Goal: Task Accomplishment & Management: Use online tool/utility

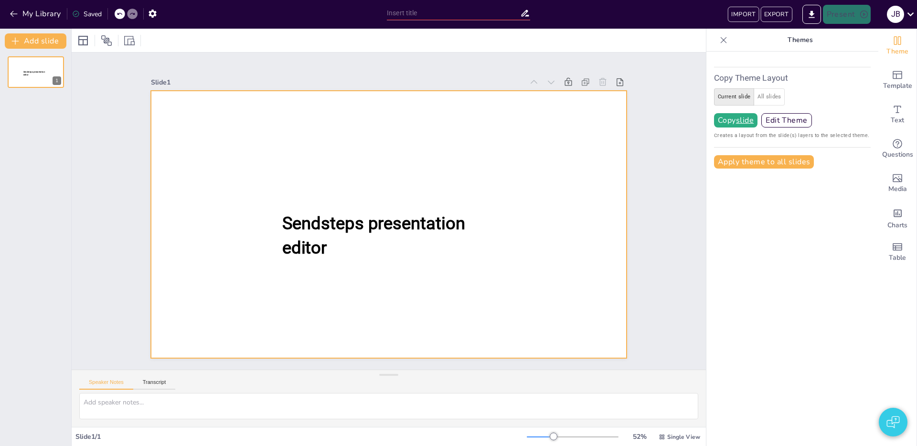
type input "New Sendsteps"
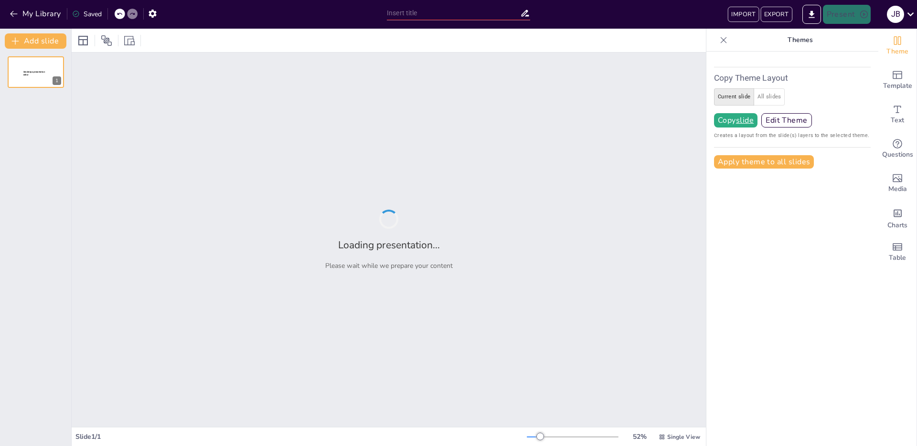
type input "New Sendsteps"
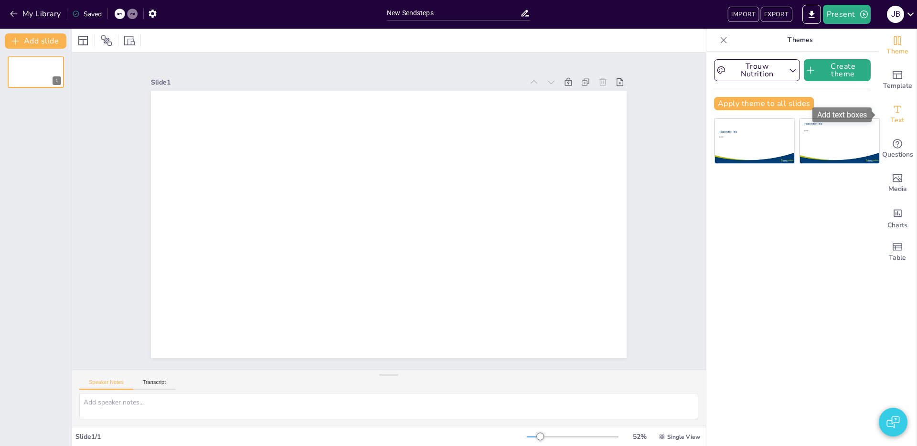
click at [903, 120] on span "Text" at bounding box center [897, 120] width 13 height 11
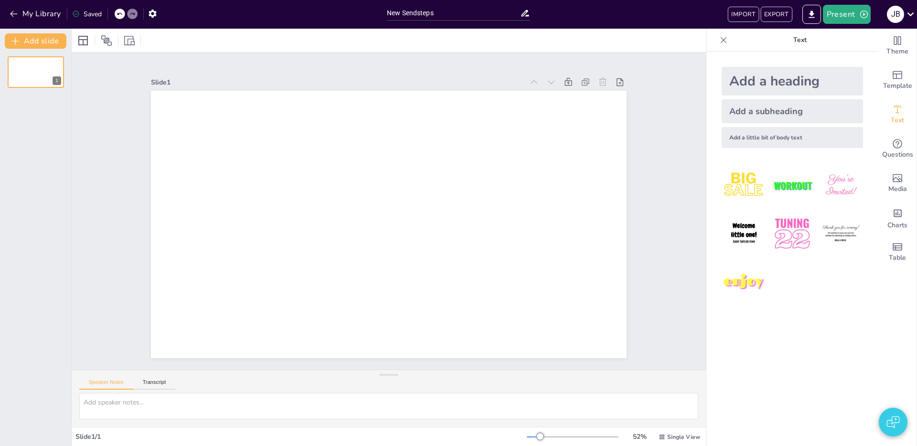
click at [770, 85] on div "Add a heading" at bounding box center [792, 81] width 141 height 29
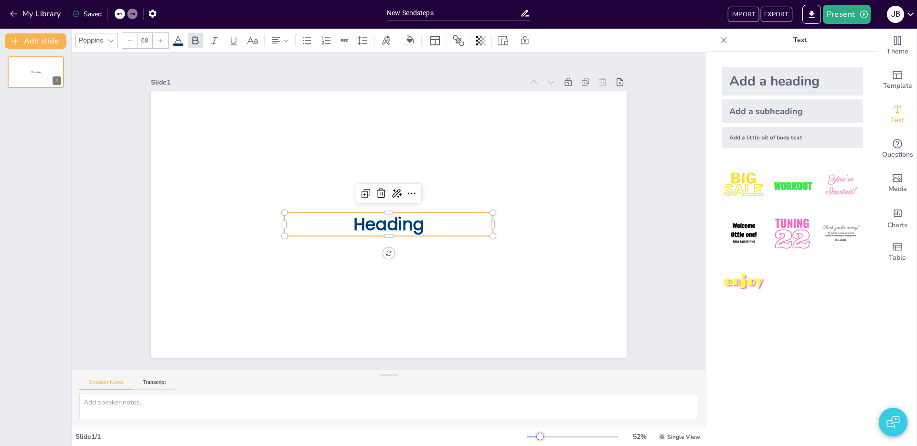
click at [387, 222] on span "Heading" at bounding box center [402, 212] width 31 height 73
click at [115, 157] on div "Slide 1 intro slide" at bounding box center [389, 211] width 548 height 708
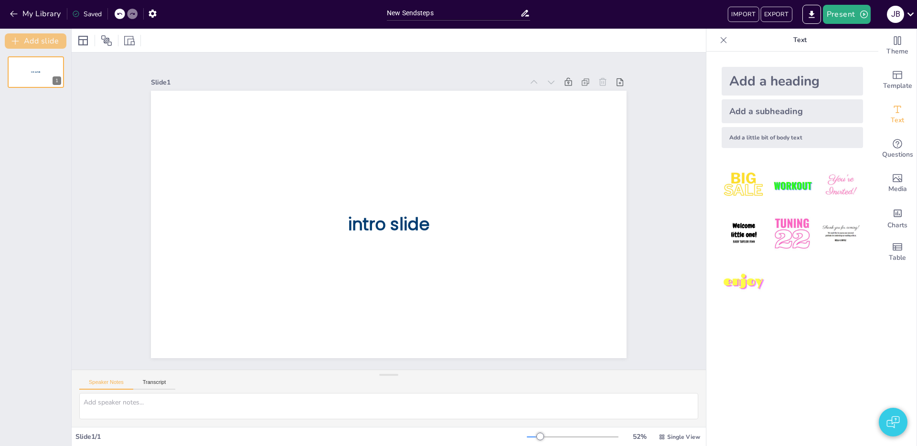
click at [42, 40] on button "Add slide" at bounding box center [36, 40] width 62 height 15
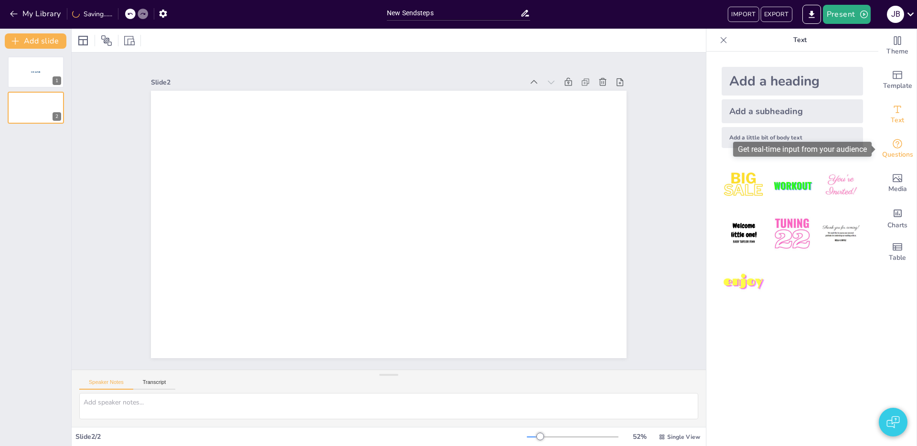
click at [893, 152] on span "Questions" at bounding box center [897, 154] width 31 height 11
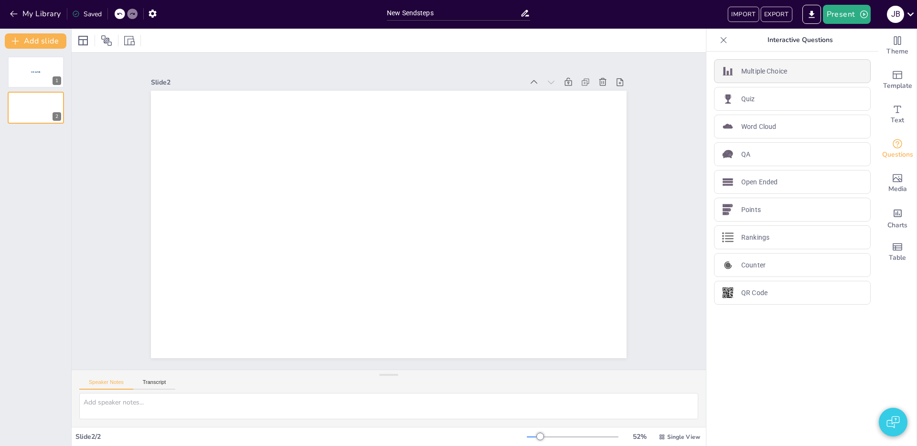
click at [774, 70] on p "Multiple Choice" at bounding box center [764, 71] width 46 height 10
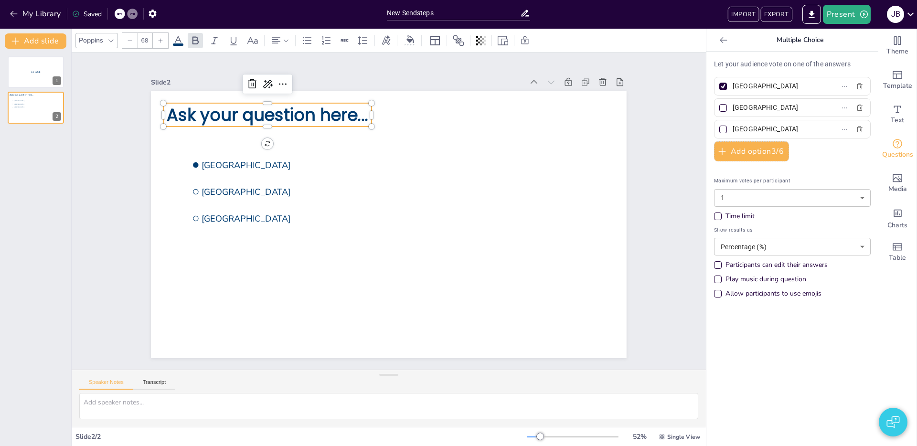
click at [410, 296] on span "Ask your question here..." at bounding box center [510, 307] width 201 height 23
click at [418, 272] on span "Ask your question here..." at bounding box center [519, 294] width 203 height 44
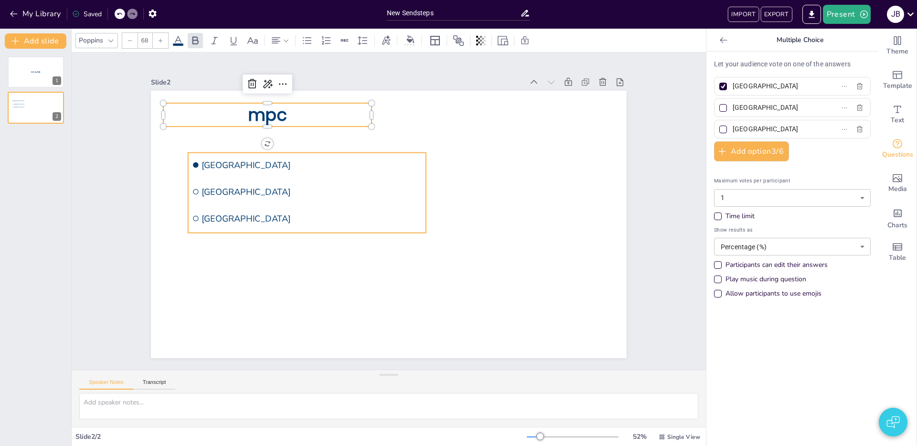
click at [355, 211] on li "[GEOGRAPHIC_DATA]" at bounding box center [414, 133] width 119 height 227
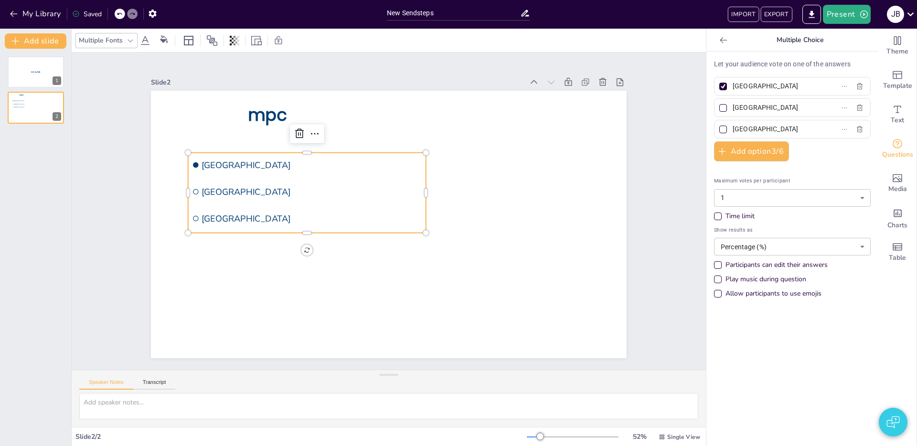
click at [829, 170] on div "Maximum votes per participant 1 1 ​ Time limit Show results as Percentage (%) p…" at bounding box center [792, 236] width 157 height 134
click at [717, 216] on div "Time limit" at bounding box center [718, 217] width 8 height 8
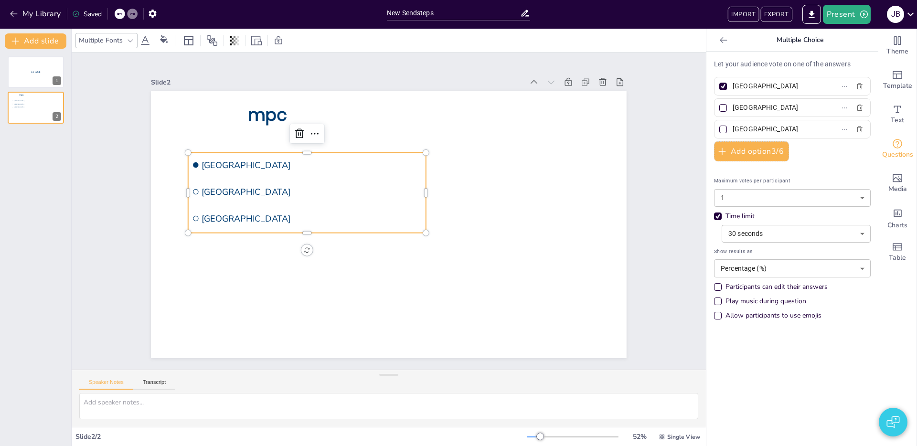
click at [713, 217] on div "Let your audience vote on one of the answers Amsterdam [GEOGRAPHIC_DATA] [GEOGR…" at bounding box center [792, 249] width 172 height 395
click at [718, 216] on div "Time limit" at bounding box center [717, 216] width 5 height 5
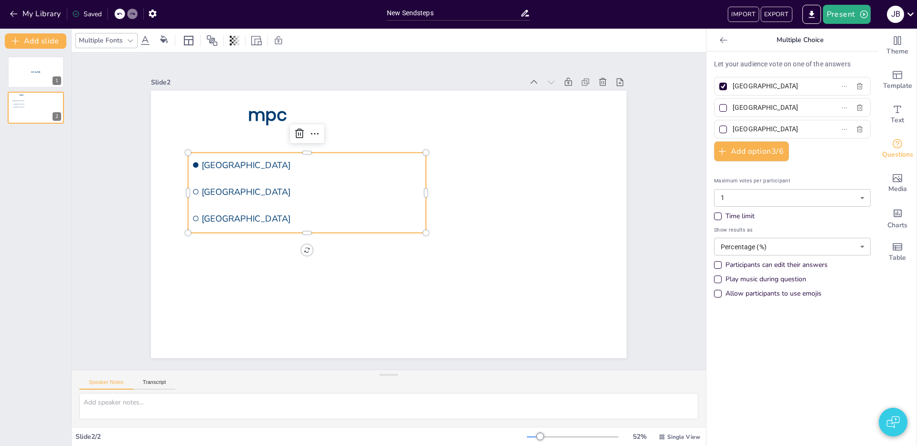
click at [720, 218] on div "Time limit" at bounding box center [718, 217] width 8 height 8
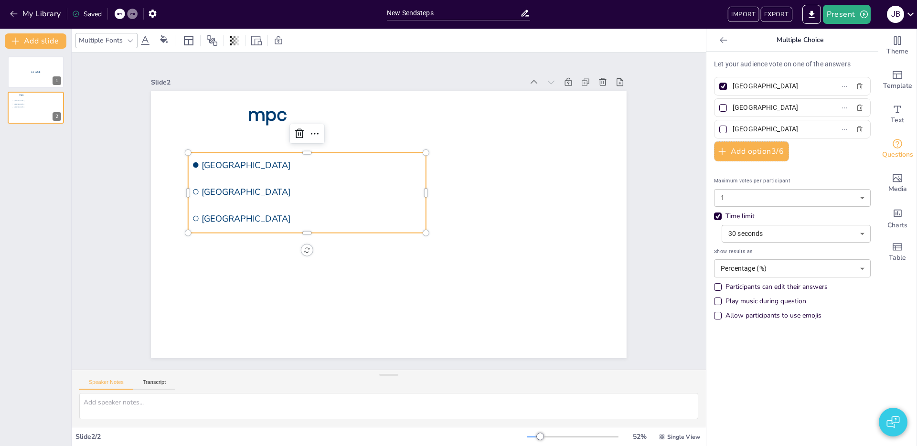
click at [720, 218] on div "Time limit" at bounding box center [718, 217] width 8 height 8
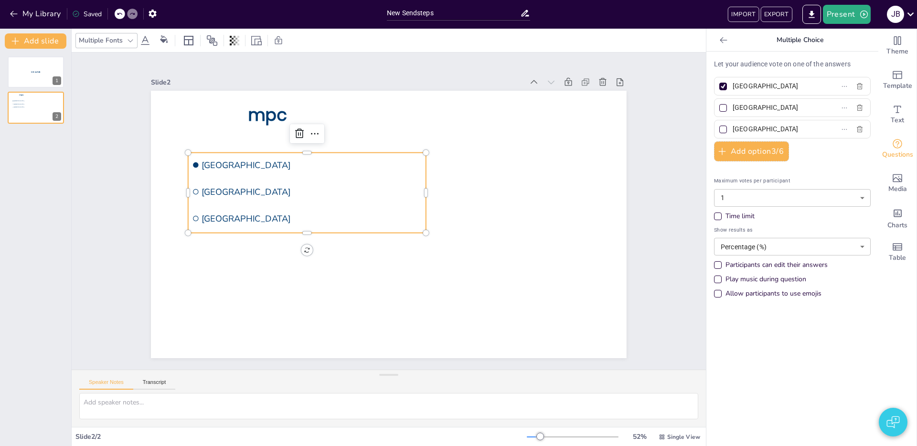
drag, startPoint x: 783, startPoint y: 81, endPoint x: 787, endPoint y: 90, distance: 10.5
click at [783, 82] on input "[GEOGRAPHIC_DATA]" at bounding box center [777, 86] width 89 height 14
click at [788, 88] on input "[GEOGRAPHIC_DATA]" at bounding box center [777, 86] width 89 height 14
click at [779, 89] on input "Amsterdam2" at bounding box center [777, 86] width 89 height 14
type input "[GEOGRAPHIC_DATA]"
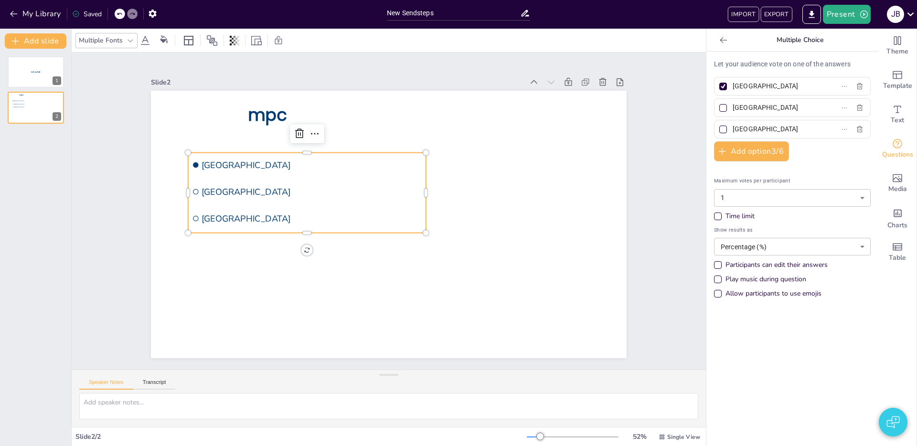
click at [5, 194] on div "intro slide 1 mpc [GEOGRAPHIC_DATA] [GEOGRAPHIC_DATA] [GEOGRAPHIC_DATA] 2" at bounding box center [35, 247] width 71 height 397
click at [32, 43] on button "Add slide" at bounding box center [36, 40] width 62 height 15
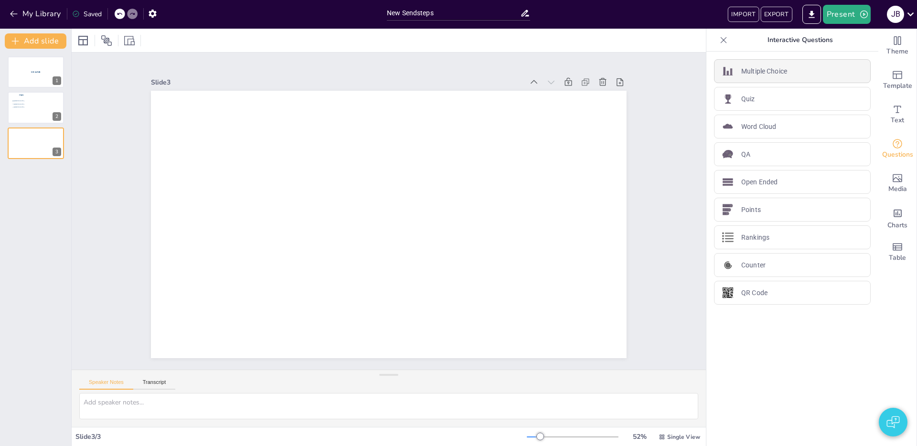
click at [757, 66] on p "Multiple Choice" at bounding box center [764, 71] width 46 height 10
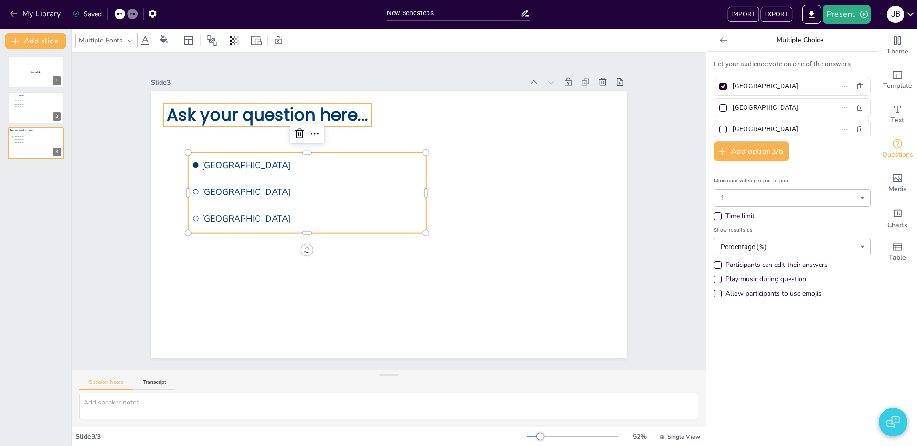
click at [435, 223] on span "Ask your question here..." at bounding box center [534, 265] width 199 height 85
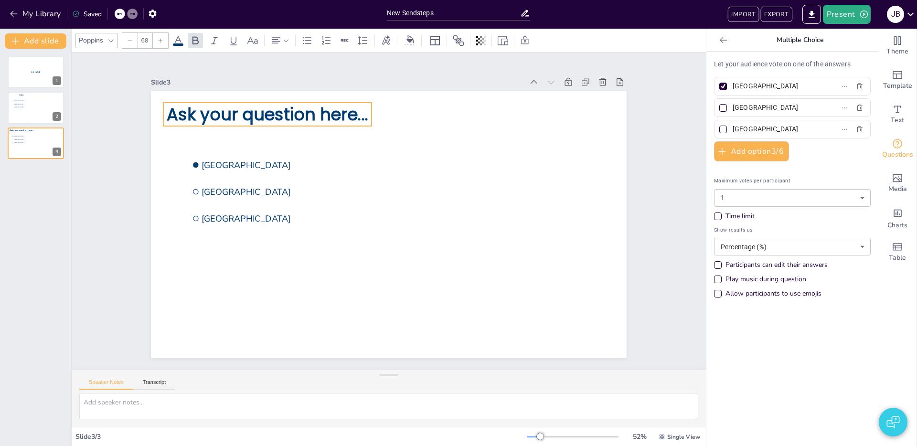
click at [211, 186] on span "Ask your question here..." at bounding box center [251, 282] width 103 height 193
click at [67, 266] on div "intro slide 1 mpc [GEOGRAPHIC_DATA] [GEOGRAPHIC_DATA] [GEOGRAPHIC_DATA] 2 [GEOG…" at bounding box center [35, 247] width 71 height 397
click at [49, 41] on button "Add slide" at bounding box center [36, 40] width 62 height 15
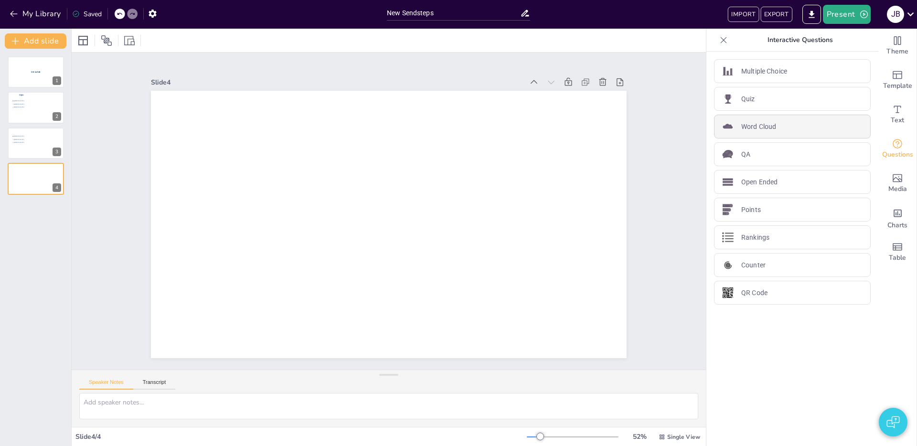
click at [768, 122] on p "Word Cloud" at bounding box center [758, 127] width 35 height 10
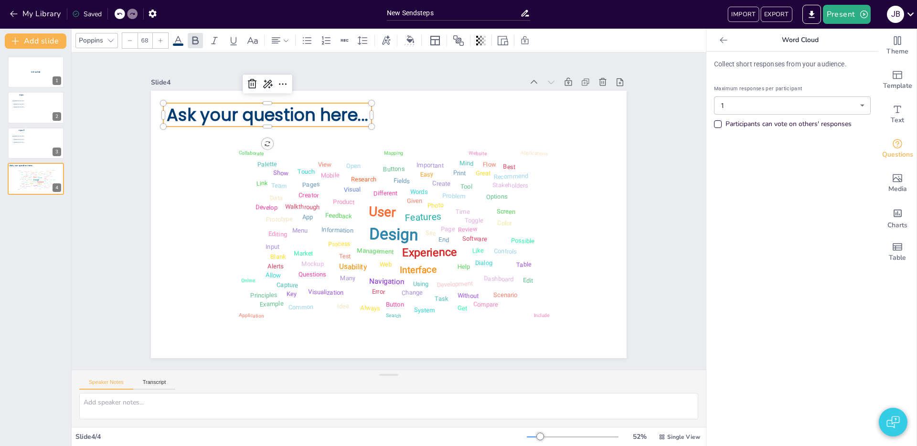
click at [332, 288] on span "Ask your question here..." at bounding box center [414, 364] width 165 height 152
click at [476, 117] on span "Ask your question here..." at bounding box center [508, 112] width 65 height 202
click at [63, 285] on div "intro slide 1 mpc [GEOGRAPHIC_DATA] [GEOGRAPHIC_DATA] [GEOGRAPHIC_DATA] 2 mpc2 …" at bounding box center [35, 247] width 71 height 397
click at [32, 38] on button "Add slide" at bounding box center [36, 40] width 62 height 15
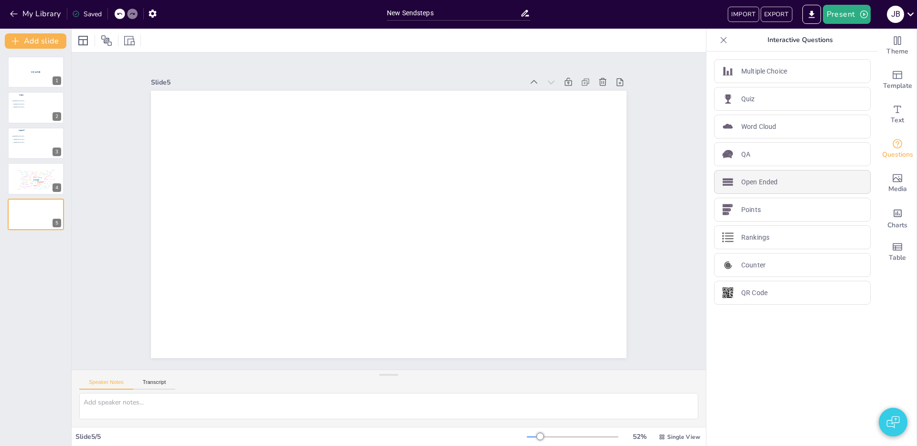
click at [769, 179] on p "Open Ended" at bounding box center [759, 182] width 36 height 10
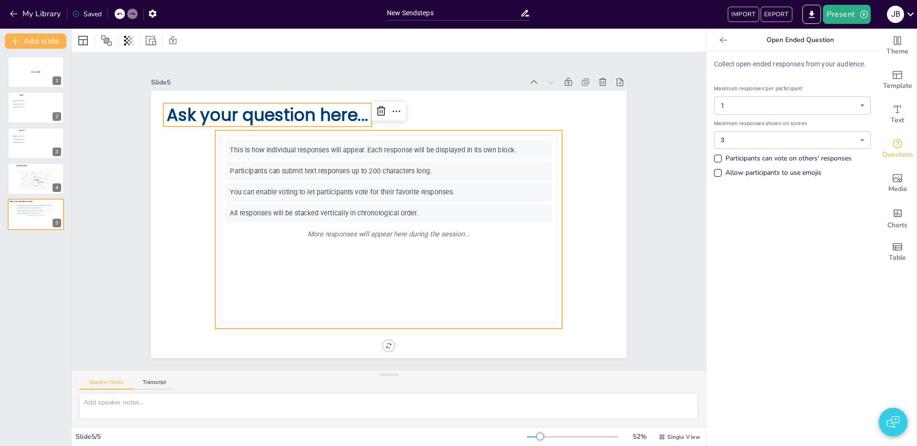
click at [323, 283] on span "Ask your question here..." at bounding box center [399, 365] width 152 height 165
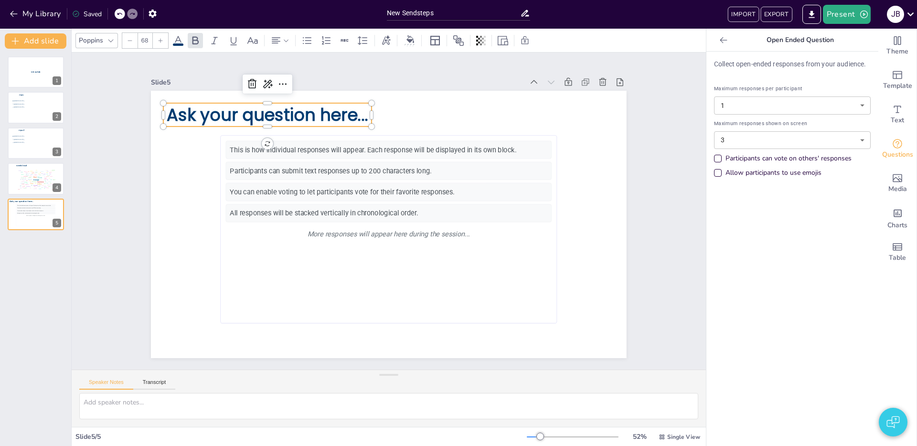
click at [301, 121] on span "Ask your question here..." at bounding box center [267, 114] width 201 height 23
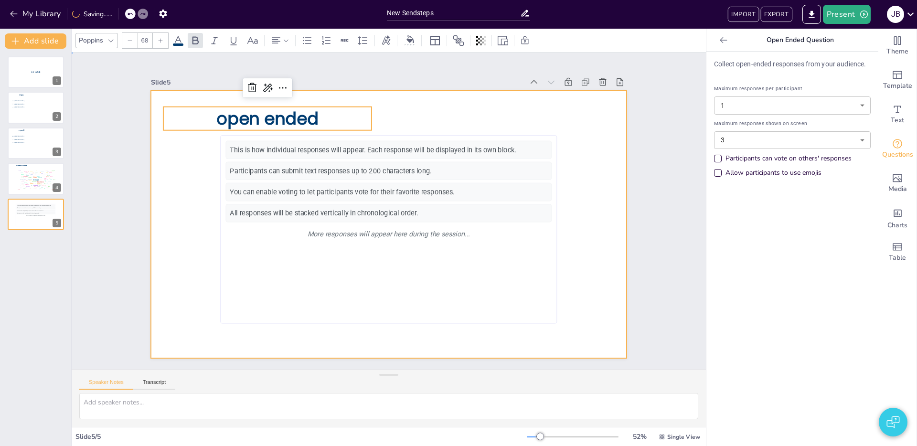
click at [244, 195] on div at bounding box center [402, 212] width 316 height 501
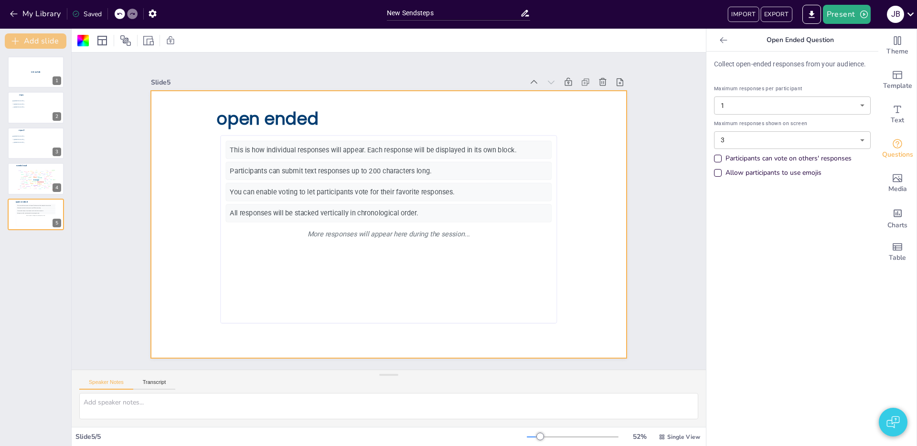
click at [49, 39] on button "Add slide" at bounding box center [36, 40] width 62 height 15
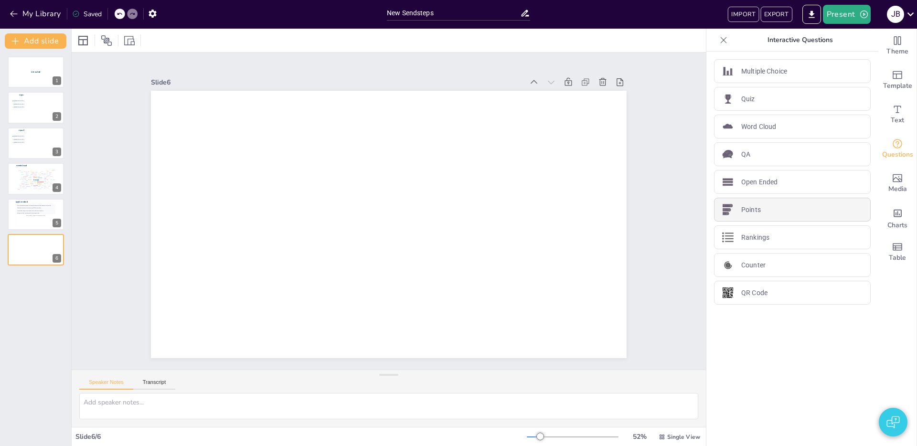
click at [761, 215] on div "Points" at bounding box center [792, 210] width 157 height 24
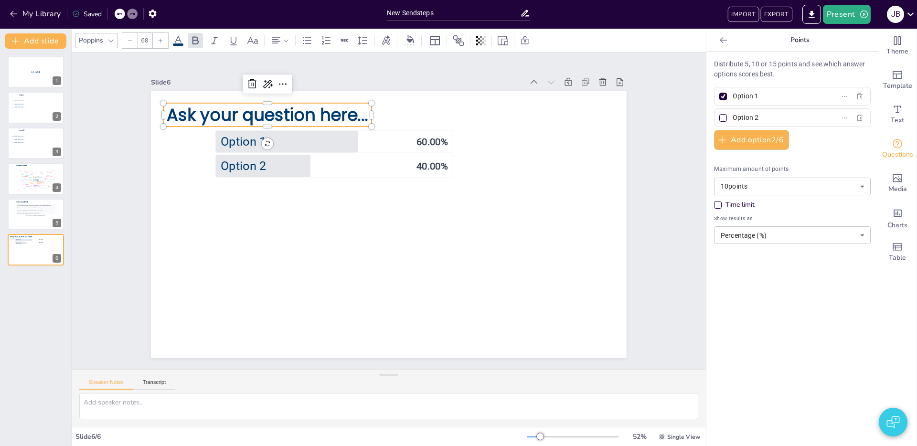
click at [473, 110] on span "Ask your question here..." at bounding box center [484, 89] width 23 height 201
click at [364, 297] on span "Ask your question here..." at bounding box center [460, 348] width 193 height 103
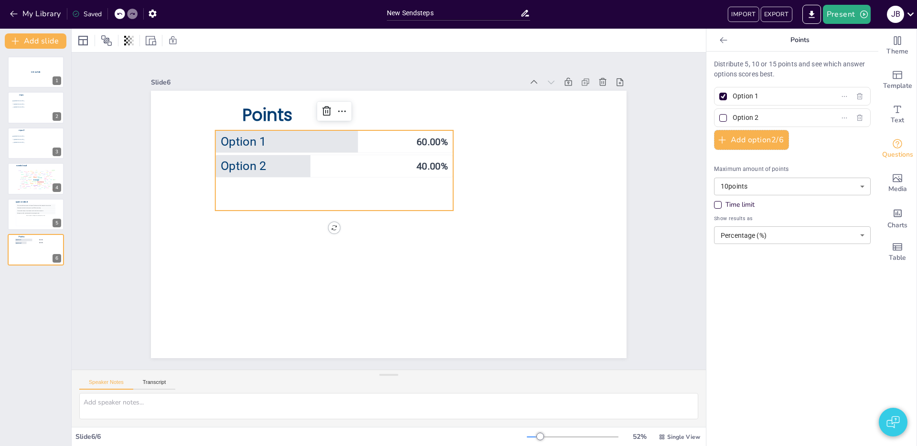
click at [310, 195] on span "Option 1" at bounding box center [327, 291] width 34 height 192
click at [37, 37] on button "Add slide" at bounding box center [36, 40] width 62 height 15
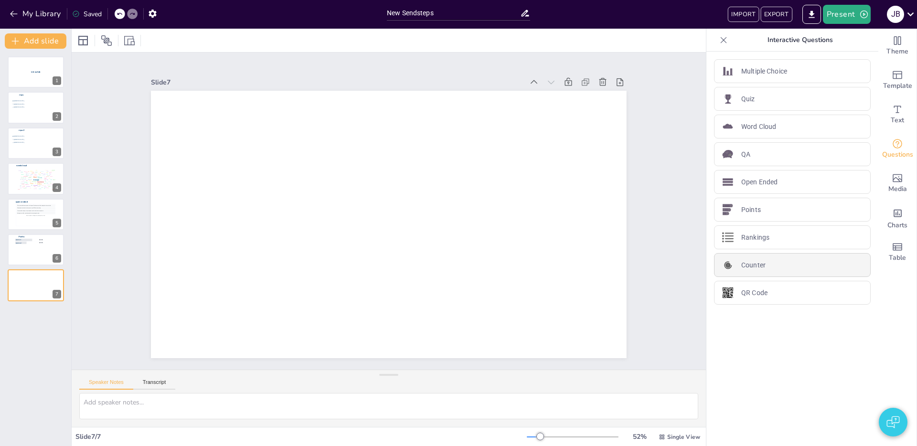
click at [778, 267] on div "Counter" at bounding box center [792, 265] width 157 height 24
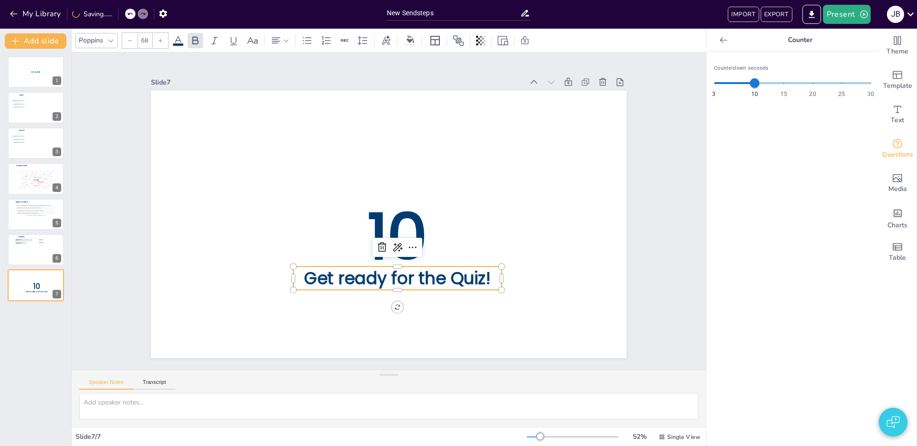
click at [739, 190] on div "Counterdown seconds 3 10 15 20 25 30 10" at bounding box center [792, 249] width 172 height 395
click at [32, 44] on button "Add slide" at bounding box center [36, 40] width 62 height 15
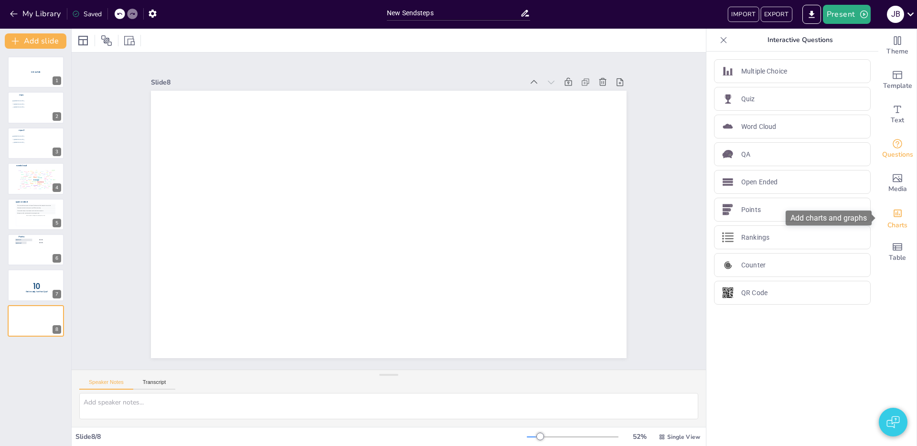
click at [898, 209] on icon "Add charts and graphs" at bounding box center [898, 213] width 10 height 10
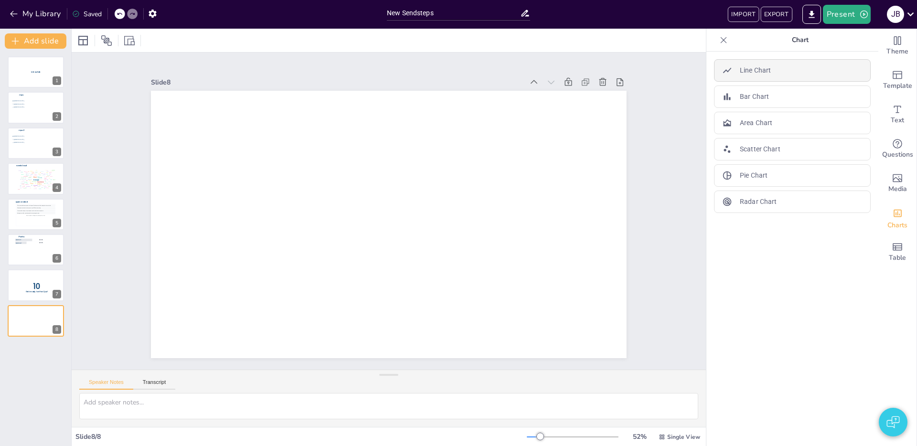
click at [744, 66] on p "Line Chart" at bounding box center [755, 70] width 31 height 10
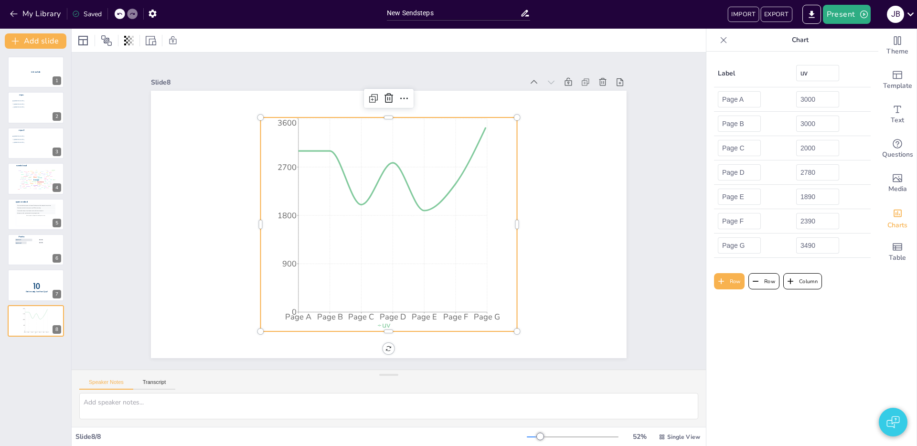
click at [40, 363] on div "intro slide 1 mpc [GEOGRAPHIC_DATA] [GEOGRAPHIC_DATA] [GEOGRAPHIC_DATA] 2 mpc2 …" at bounding box center [35, 247] width 71 height 397
drag, startPoint x: 43, startPoint y: 40, endPoint x: 52, endPoint y: 43, distance: 9.1
click at [43, 40] on button "Add slide" at bounding box center [36, 40] width 62 height 15
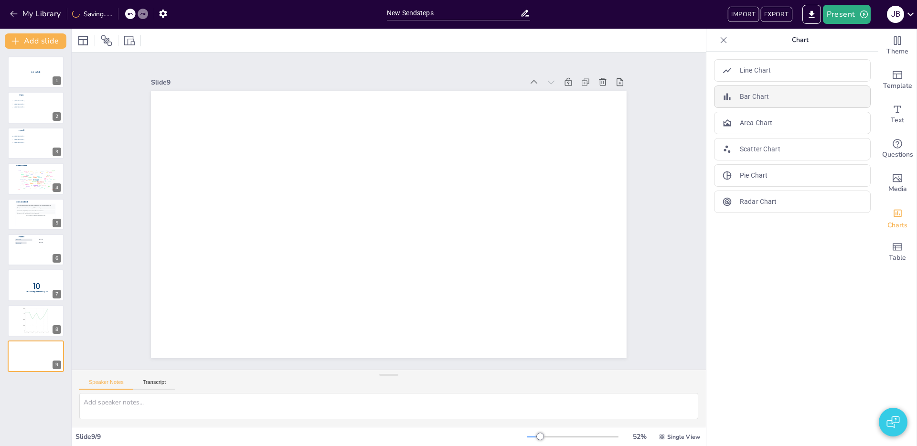
click at [748, 98] on p "Bar Chart" at bounding box center [754, 97] width 29 height 10
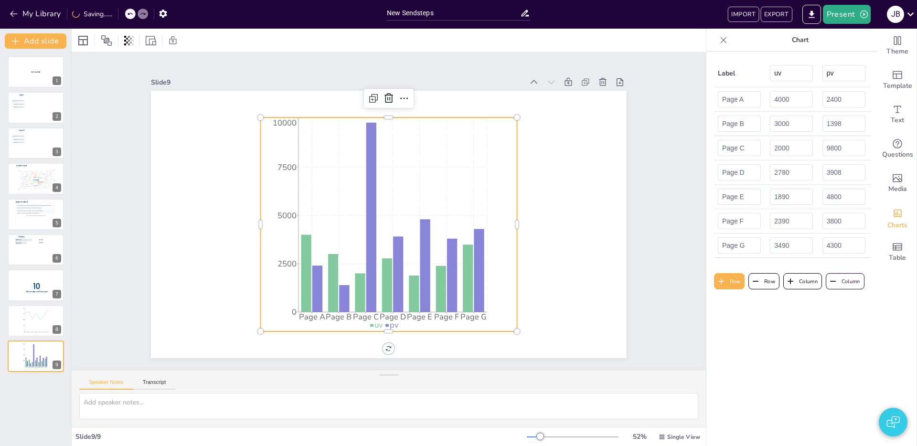
click at [93, 85] on div "Slide 1 intro slide Slide 2 mpc [GEOGRAPHIC_DATA] [GEOGRAPHIC_DATA] [GEOGRAPHIC…" at bounding box center [389, 211] width 592 height 708
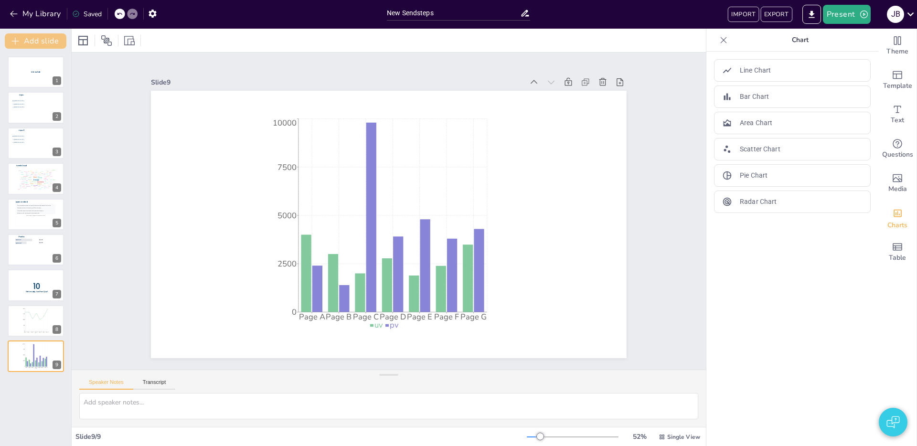
click at [42, 38] on button "Add slide" at bounding box center [36, 40] width 62 height 15
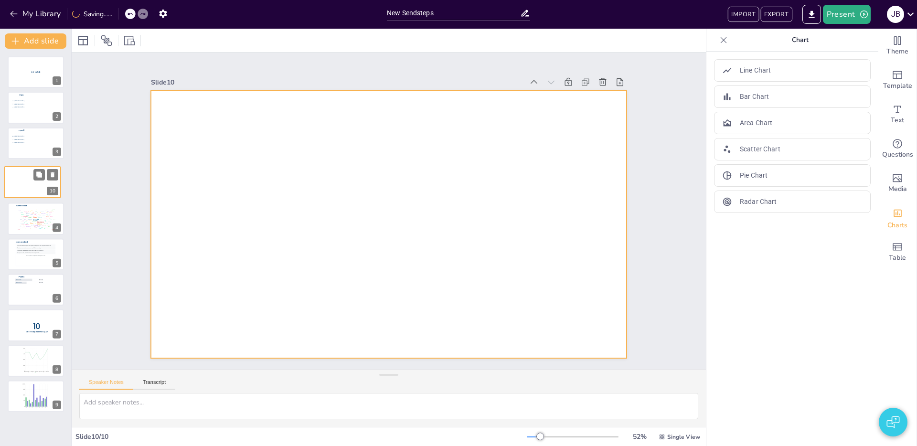
drag, startPoint x: 37, startPoint y: 392, endPoint x: 43, endPoint y: 181, distance: 210.7
click at [33, 179] on div at bounding box center [32, 182] width 56 height 32
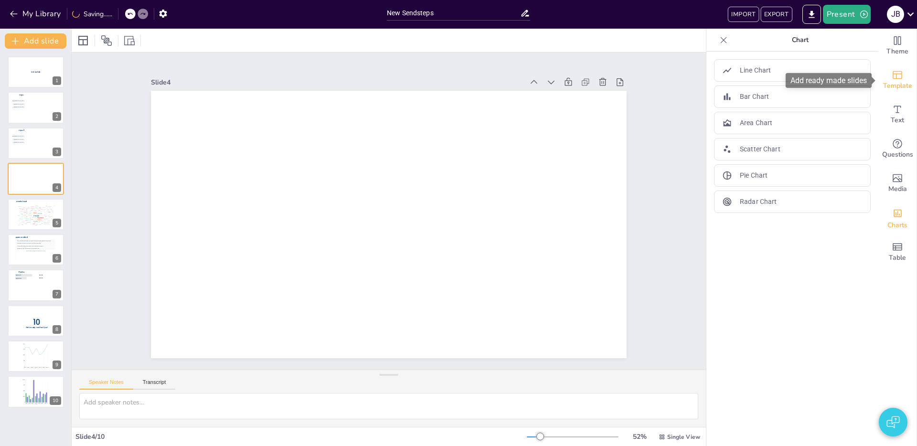
click at [898, 77] on icon "Add ready made slides" at bounding box center [897, 74] width 11 height 11
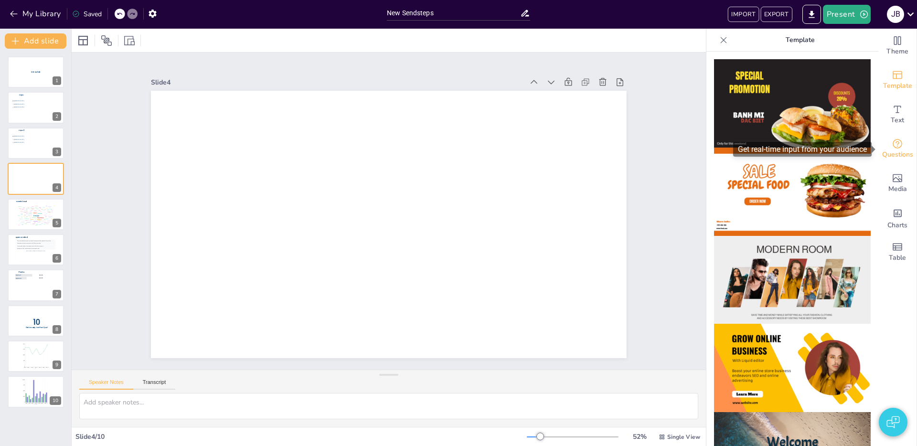
click at [899, 142] on icon "Get real-time input from your audience" at bounding box center [898, 144] width 10 height 10
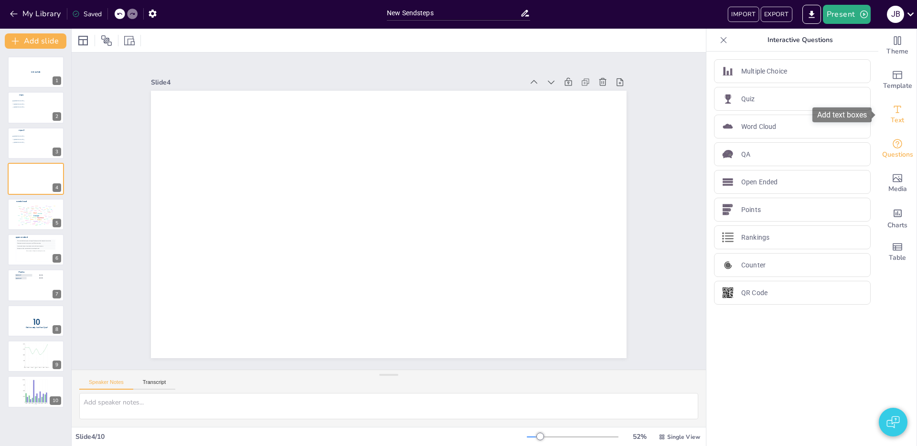
click at [897, 122] on span "Text" at bounding box center [897, 120] width 13 height 11
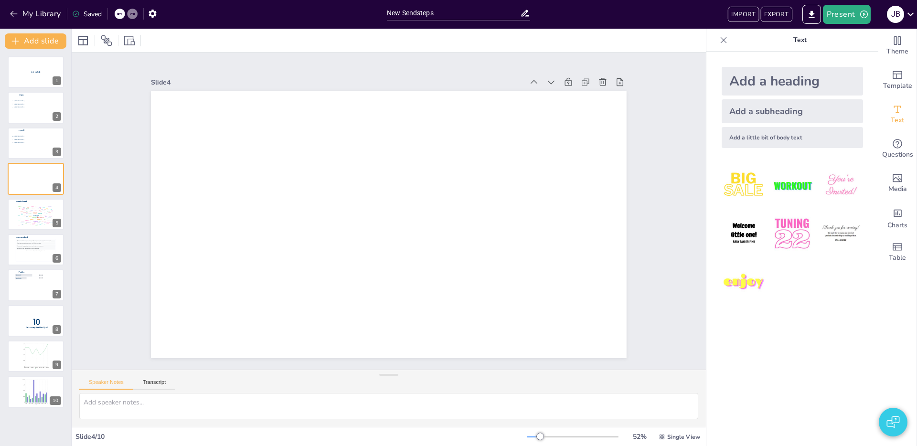
click at [781, 81] on div "Add a heading" at bounding box center [792, 81] width 141 height 29
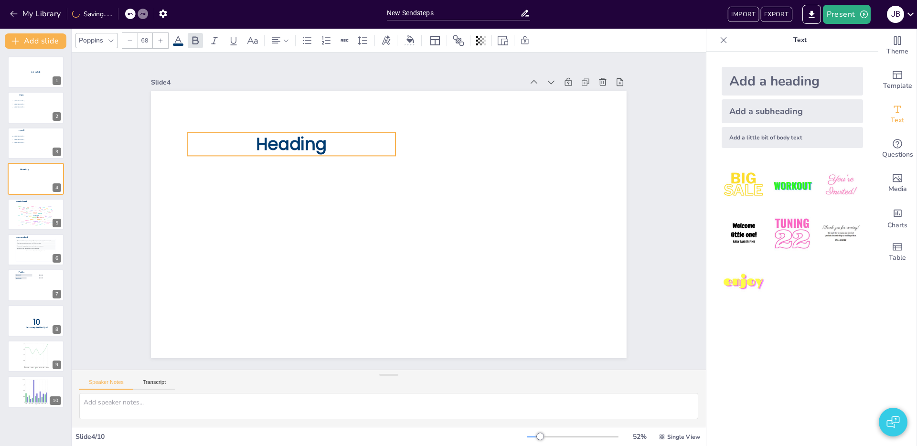
drag, startPoint x: 406, startPoint y: 224, endPoint x: 310, endPoint y: 153, distance: 119.6
click at [393, 292] on span "Heading" at bounding box center [428, 322] width 71 height 61
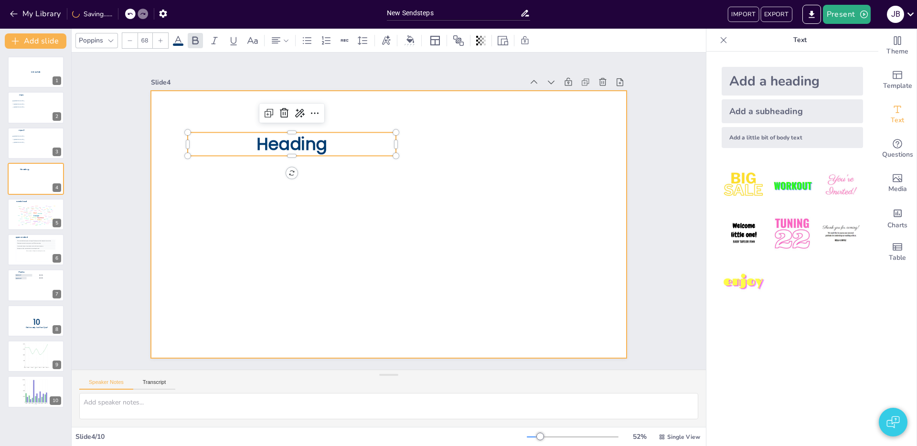
click at [335, 213] on div at bounding box center [375, 211] width 267 height 476
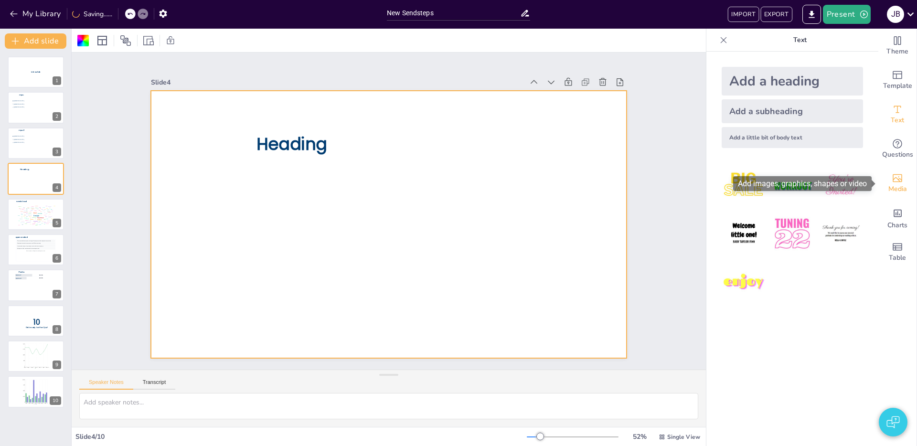
click at [902, 184] on span "Media" at bounding box center [897, 189] width 19 height 11
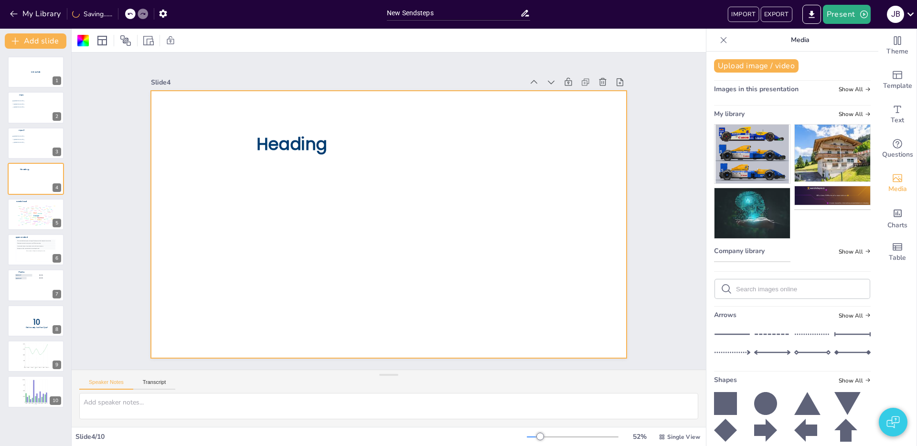
click at [749, 151] on img at bounding box center [752, 154] width 75 height 59
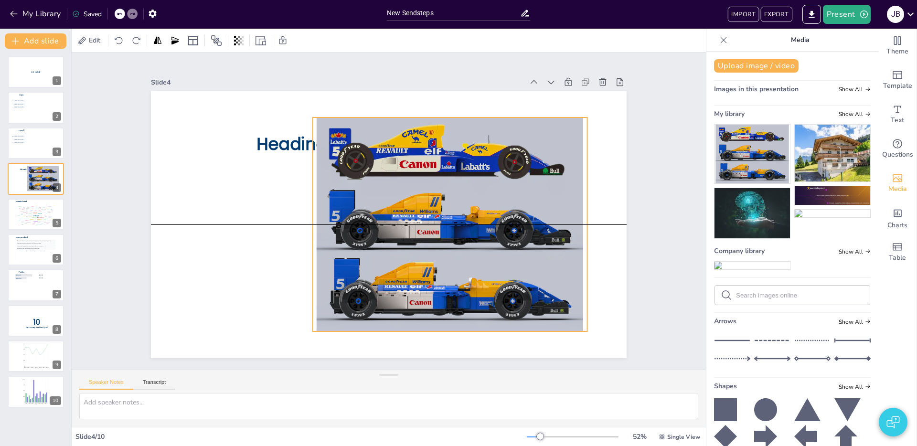
drag, startPoint x: 362, startPoint y: 191, endPoint x: 428, endPoint y: 290, distance: 119.5
click at [422, 192] on div at bounding box center [357, 156] width 342 height 347
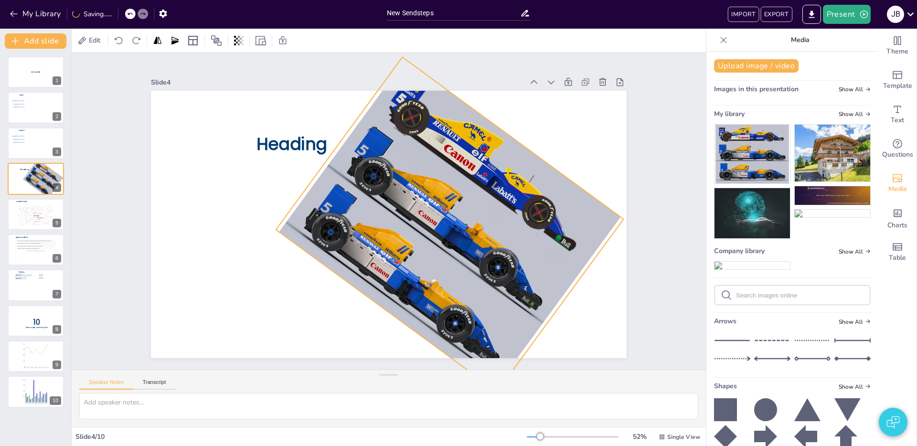
drag, startPoint x: 450, startPoint y: 351, endPoint x: 363, endPoint y: 342, distance: 87.3
click at [363, 342] on div "Heading 36 °" at bounding box center [380, 221] width 533 height 517
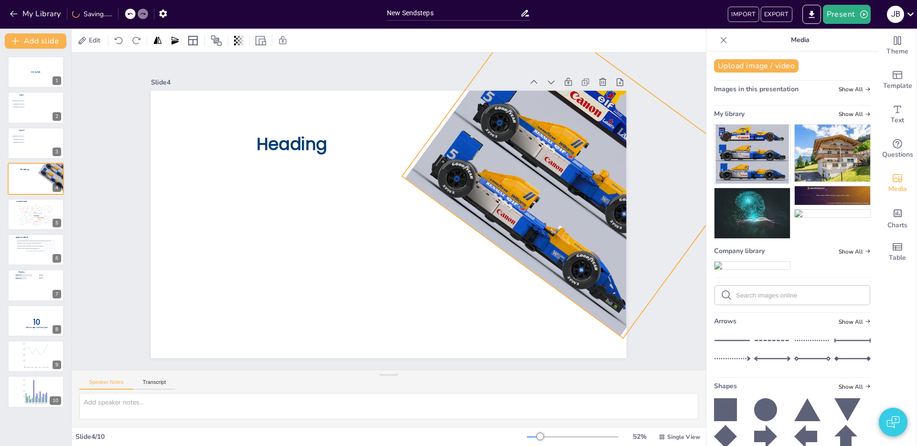
drag, startPoint x: 479, startPoint y: 230, endPoint x: 606, endPoint y: 177, distance: 137.4
click at [437, 177] on div at bounding box center [292, 46] width 289 height 328
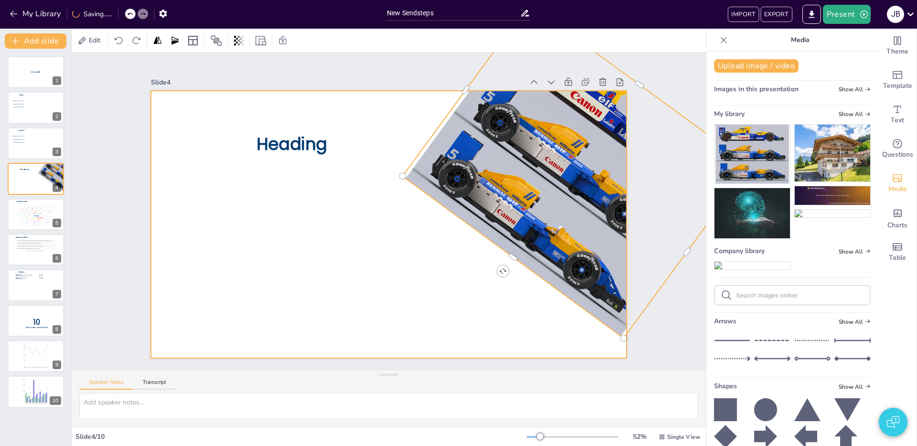
drag, startPoint x: 769, startPoint y: 406, endPoint x: 241, endPoint y: 246, distance: 551.6
click at [240, 246] on div "Document fonts Poppins Popular fonts Lato Montserrat Open Sans [PERSON_NAME] Po…" at bounding box center [458, 237] width 917 height 417
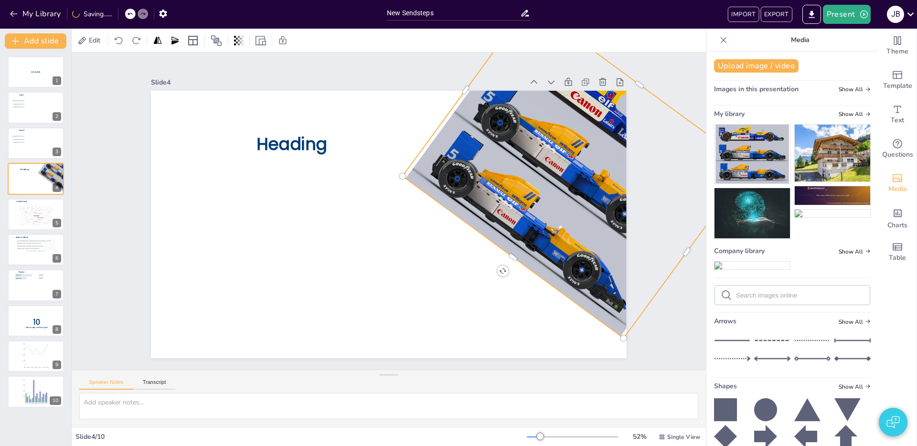
click at [745, 269] on img at bounding box center [752, 266] width 75 height 8
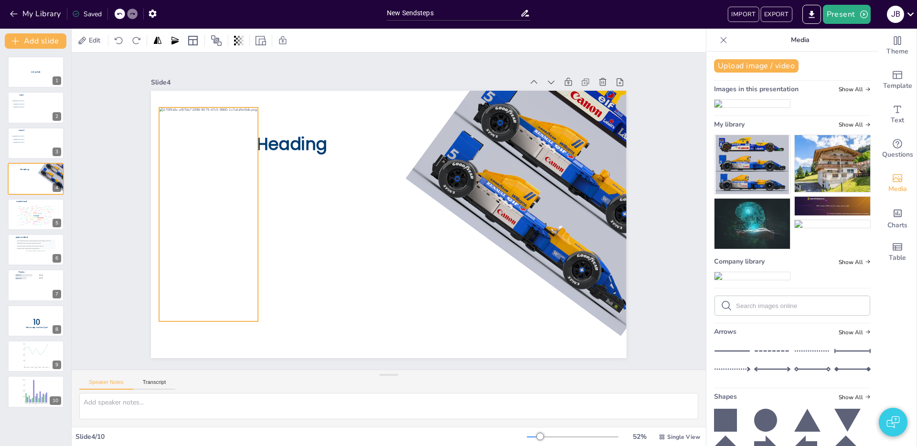
drag, startPoint x: 269, startPoint y: 265, endPoint x: 232, endPoint y: 256, distance: 38.9
click at [429, 218] on div at bounding box center [532, 102] width 206 height 231
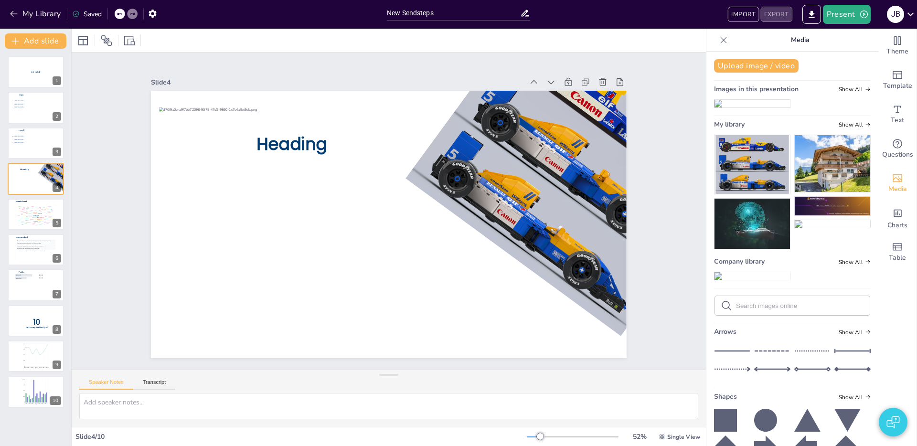
click at [773, 20] on button "EXPORT" at bounding box center [776, 14] width 32 height 15
click at [644, 35] on div at bounding box center [389, 40] width 634 height 23
